Goal: Navigation & Orientation: Find specific page/section

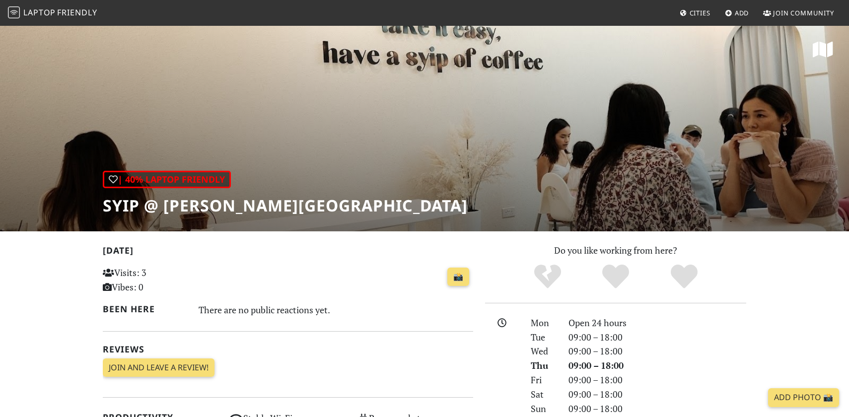
scroll to position [242, 0]
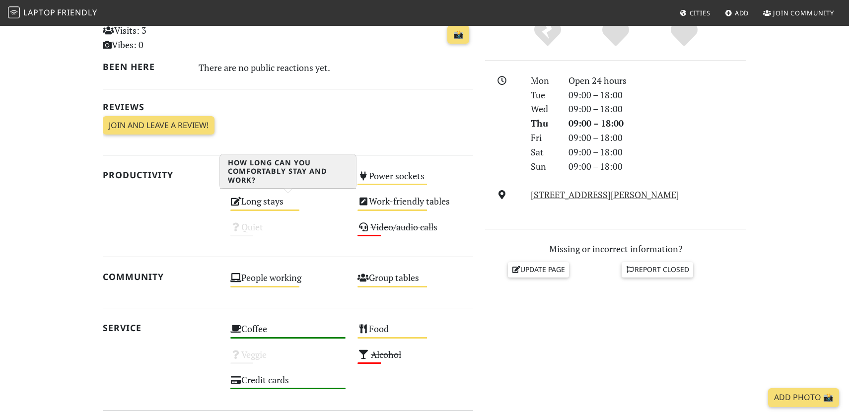
click at [266, 205] on div "Long stays Medium" at bounding box center [288, 205] width 128 height 25
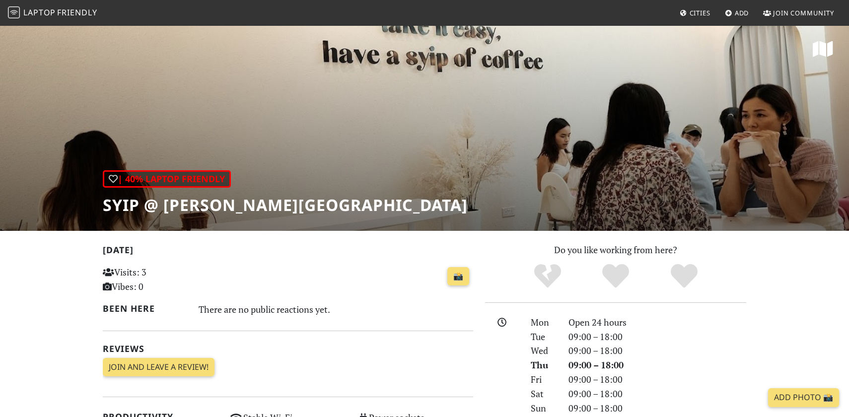
scroll to position [0, 0]
click at [61, 14] on span "Friendly" at bounding box center [77, 12] width 40 height 11
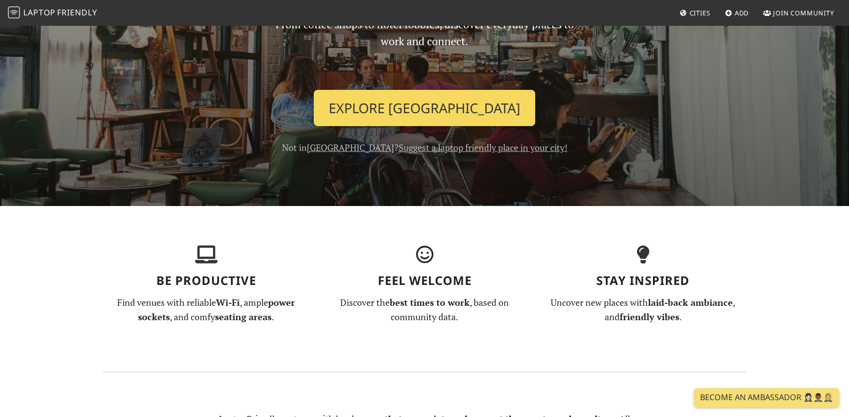
scroll to position [150, 0]
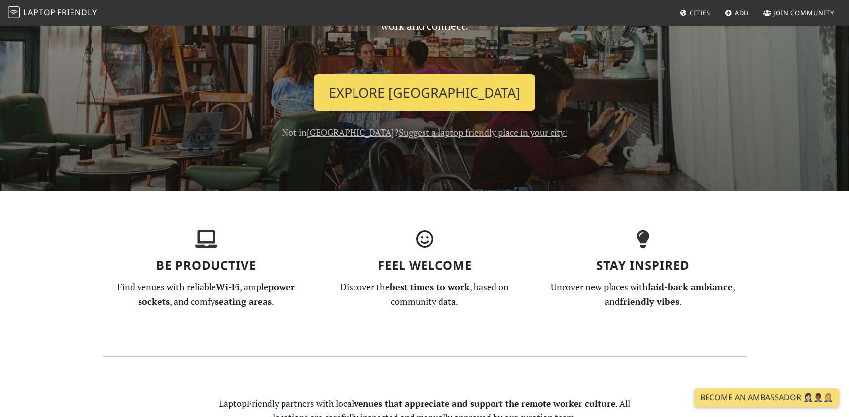
click at [418, 88] on link "Explore Singapore" at bounding box center [424, 92] width 221 height 37
click at [454, 92] on link "Explore Singapore" at bounding box center [424, 92] width 221 height 37
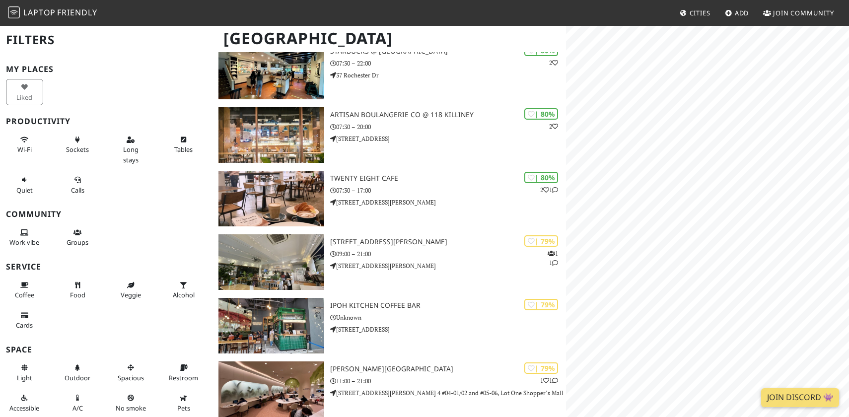
scroll to position [1296, 0]
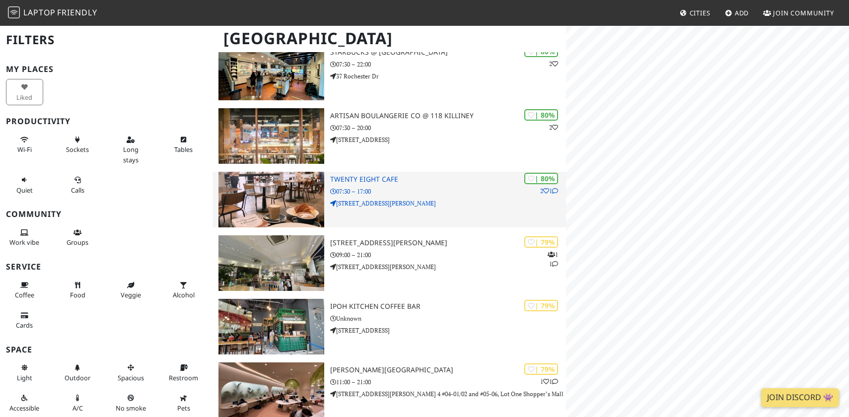
click at [367, 177] on h3 "Twenty Eight Cafe" at bounding box center [448, 179] width 236 height 8
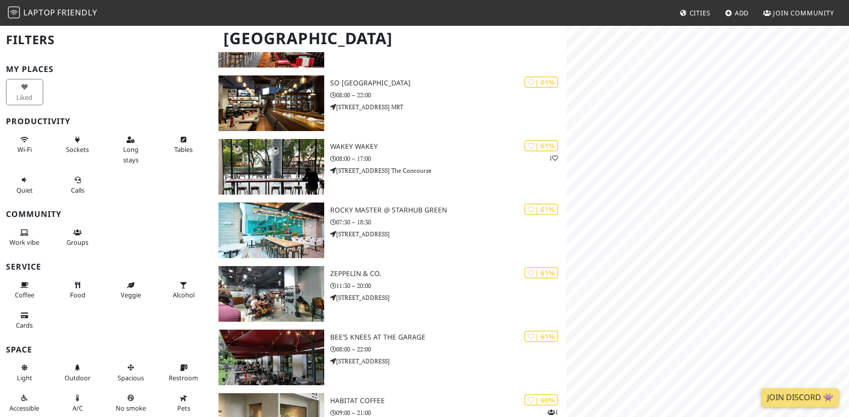
scroll to position [8084, 0]
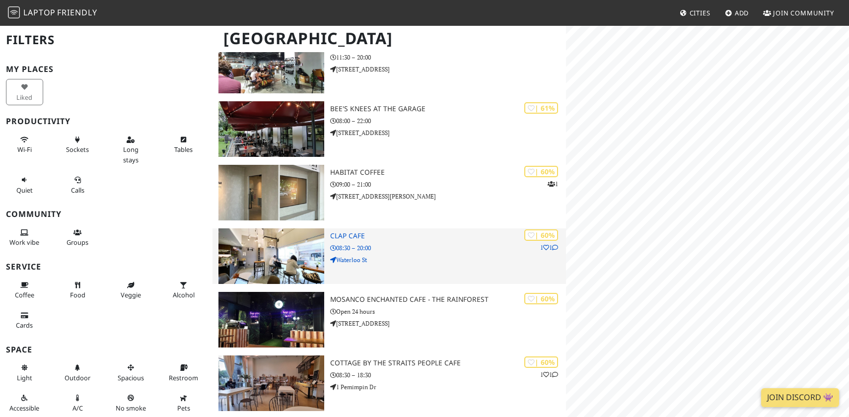
click at [344, 233] on h3 "Clap Cafe" at bounding box center [448, 236] width 236 height 8
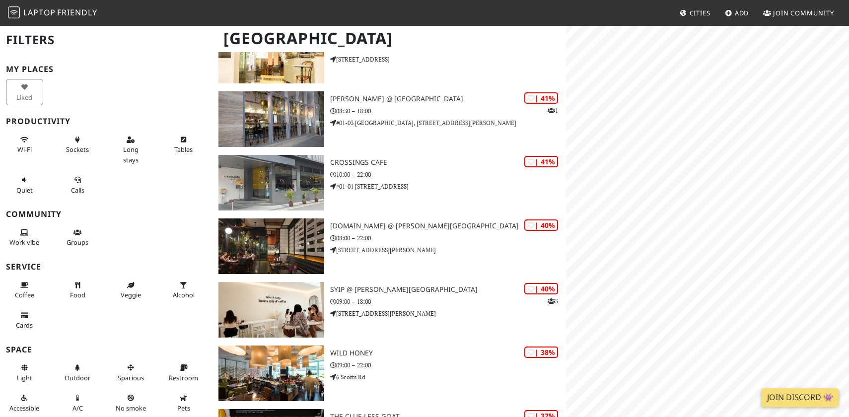
scroll to position [14773, 0]
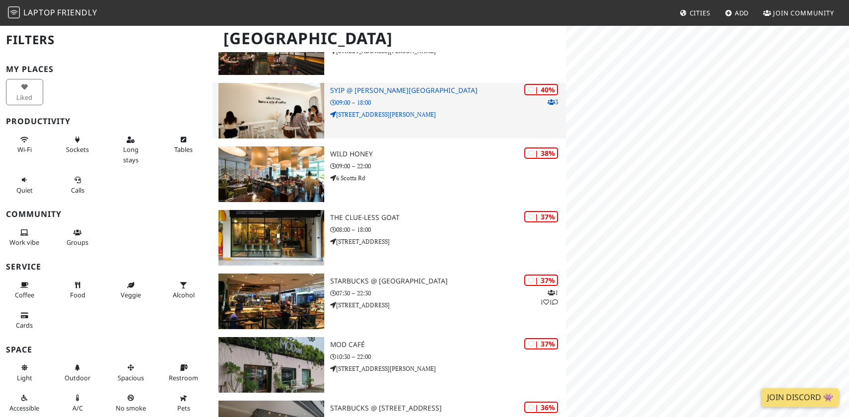
click at [372, 88] on h3 "SYIP @ [PERSON_NAME][GEOGRAPHIC_DATA]" at bounding box center [448, 90] width 236 height 8
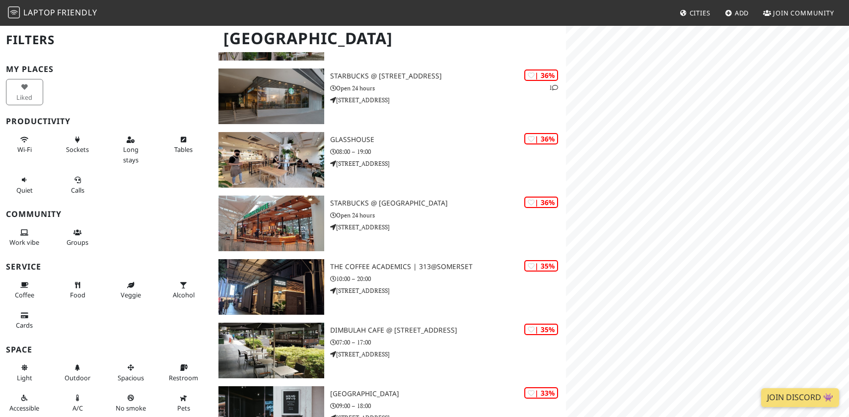
scroll to position [15245, 0]
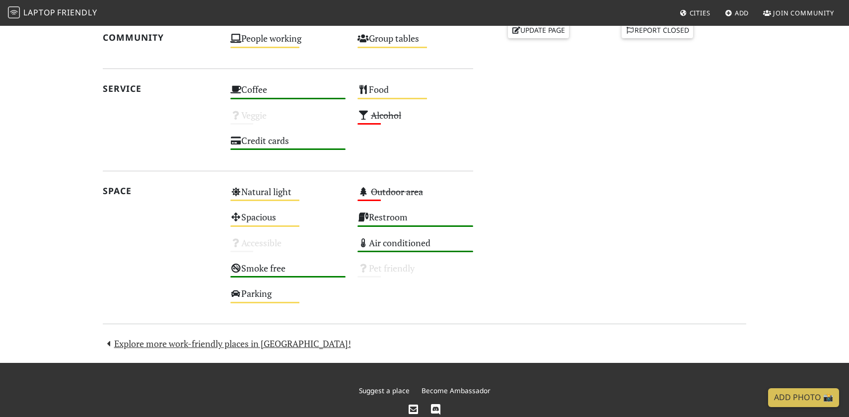
scroll to position [484, 0]
